Goal: Information Seeking & Learning: Learn about a topic

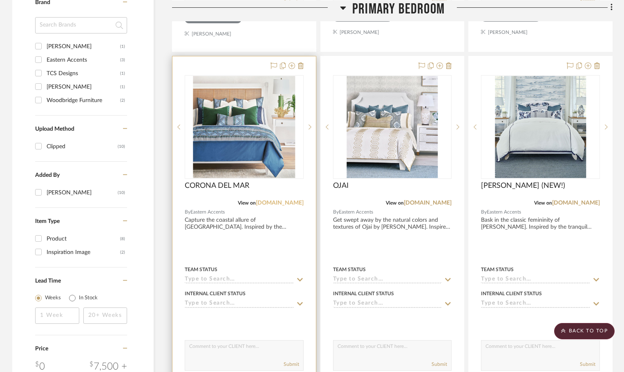
click at [283, 203] on link "[DOMAIN_NAME]" at bounding box center [280, 203] width 48 height 6
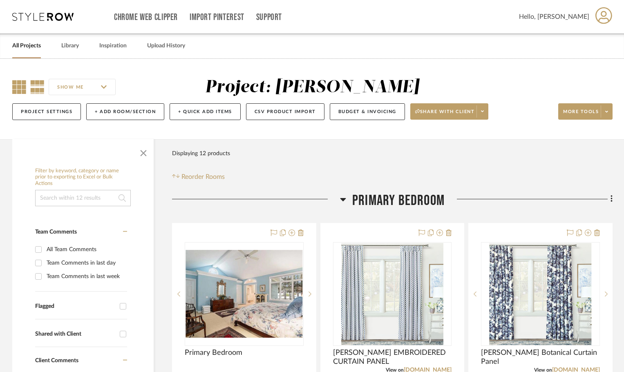
click at [22, 88] on icon at bounding box center [19, 87] width 14 height 14
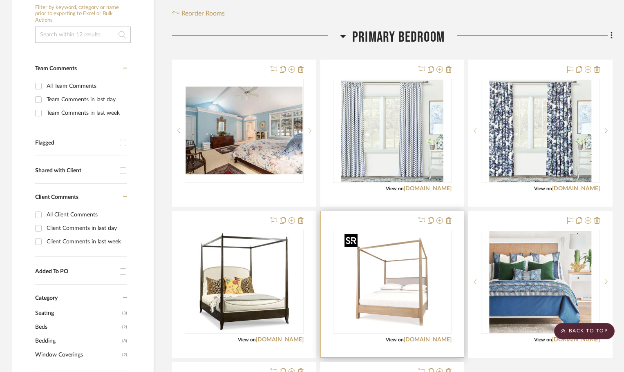
scroll to position [168, 0]
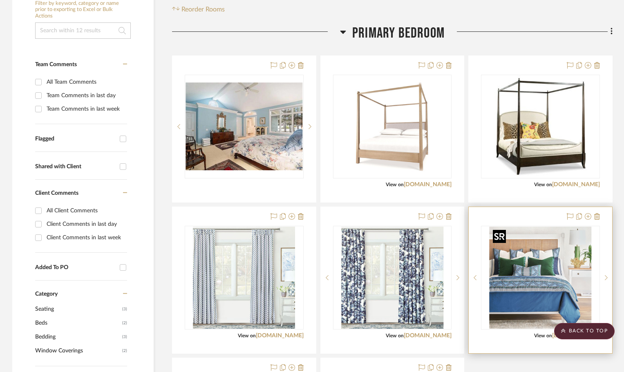
click at [545, 280] on img "0" at bounding box center [541, 278] width 102 height 102
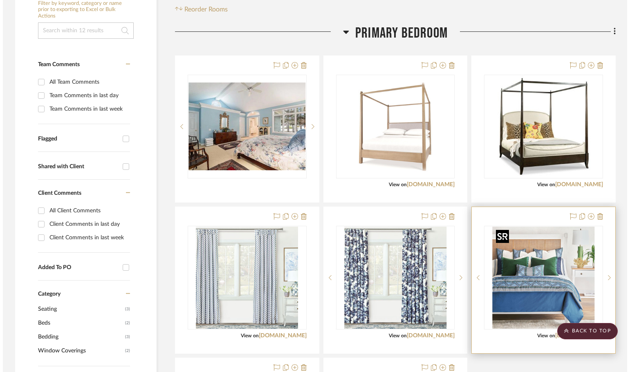
scroll to position [0, 0]
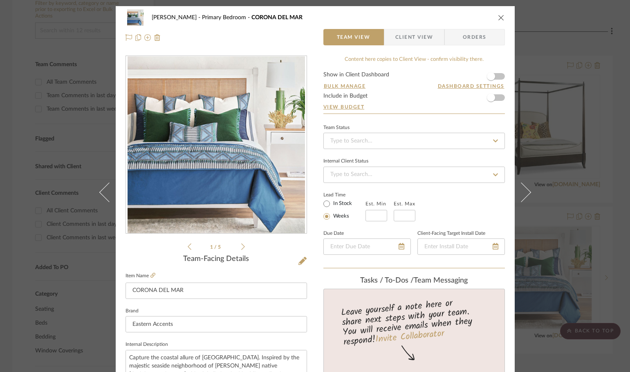
click at [499, 17] on icon "close" at bounding box center [501, 17] width 7 height 7
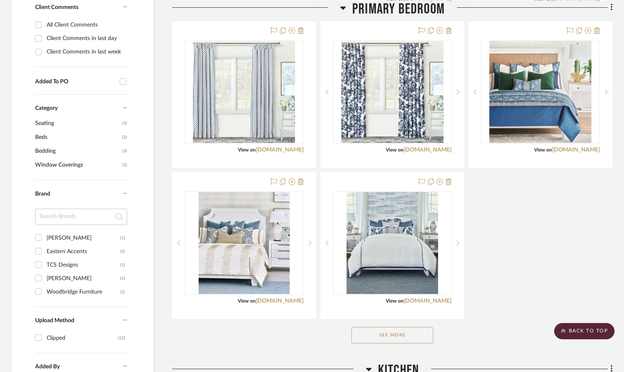
scroll to position [372, 0]
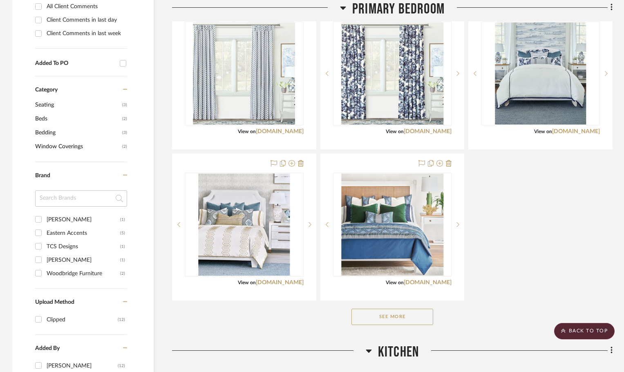
click at [416, 313] on button "See More" at bounding box center [393, 317] width 82 height 16
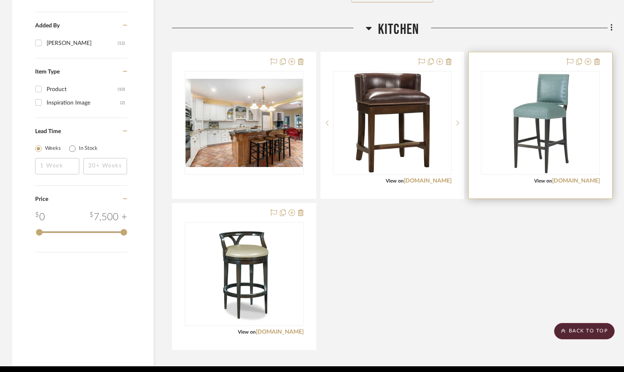
scroll to position [604, 0]
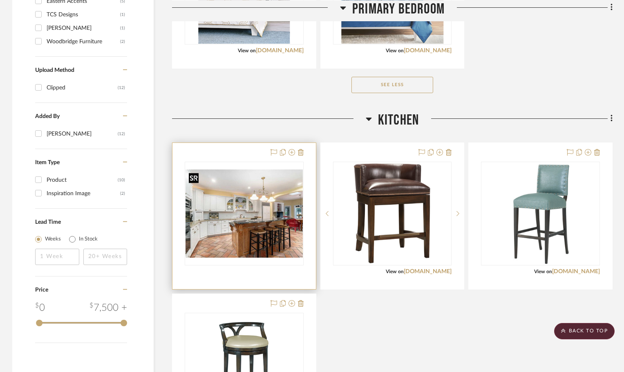
click at [249, 231] on img "0" at bounding box center [244, 214] width 117 height 88
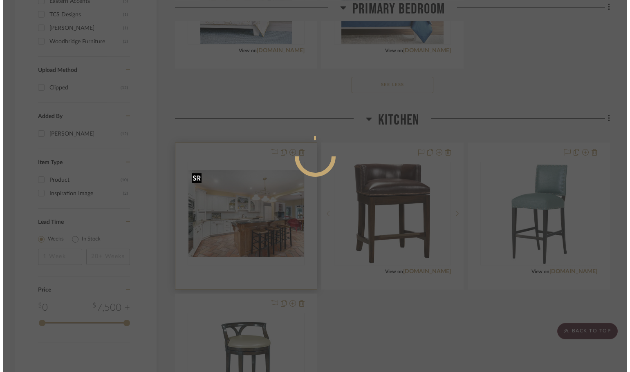
scroll to position [0, 0]
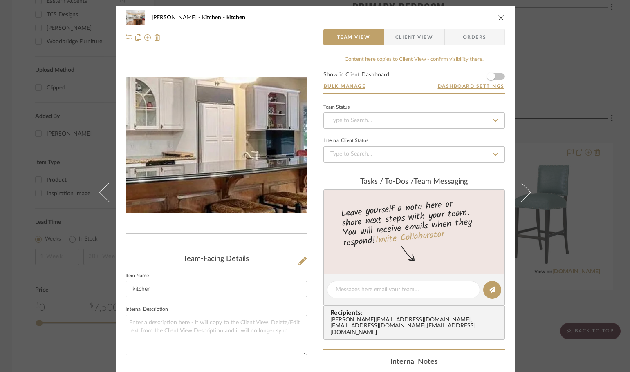
click at [246, 148] on img "0" at bounding box center [216, 145] width 181 height 136
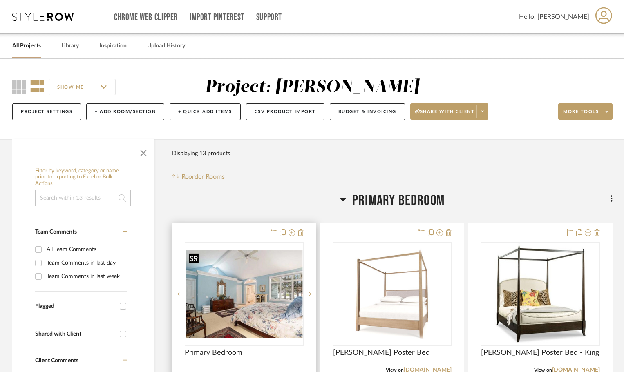
click at [0, 0] on img at bounding box center [0, 0] width 0 height 0
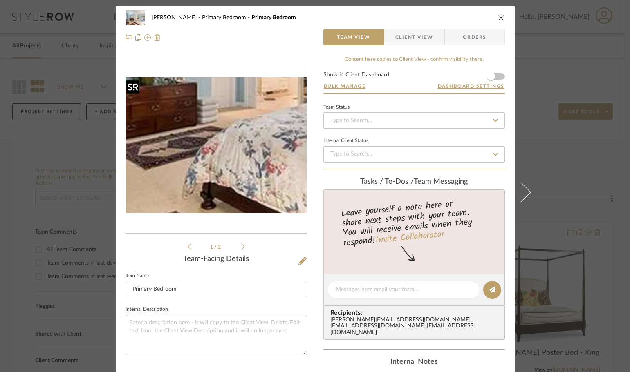
click at [203, 173] on img "0" at bounding box center [216, 145] width 181 height 136
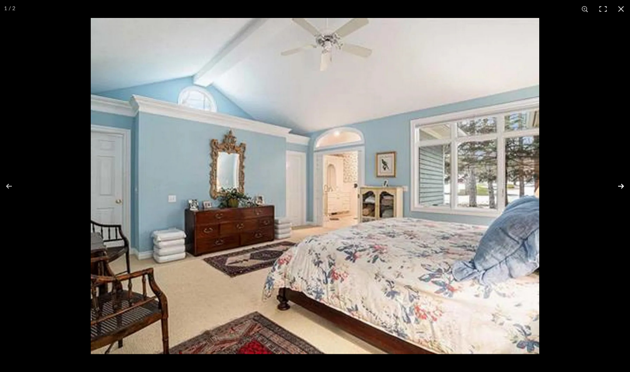
click at [620, 184] on button at bounding box center [615, 186] width 29 height 41
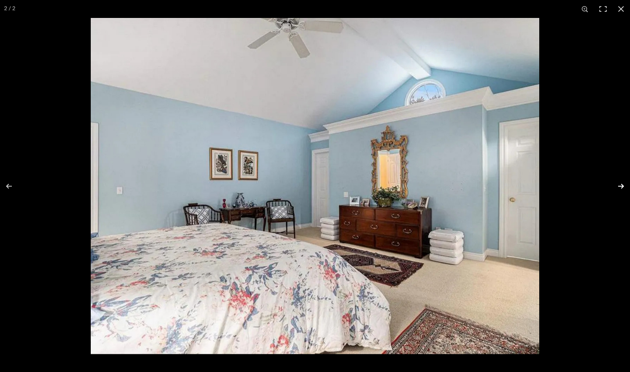
click at [623, 184] on button at bounding box center [615, 186] width 29 height 41
